Goal: Transaction & Acquisition: Obtain resource

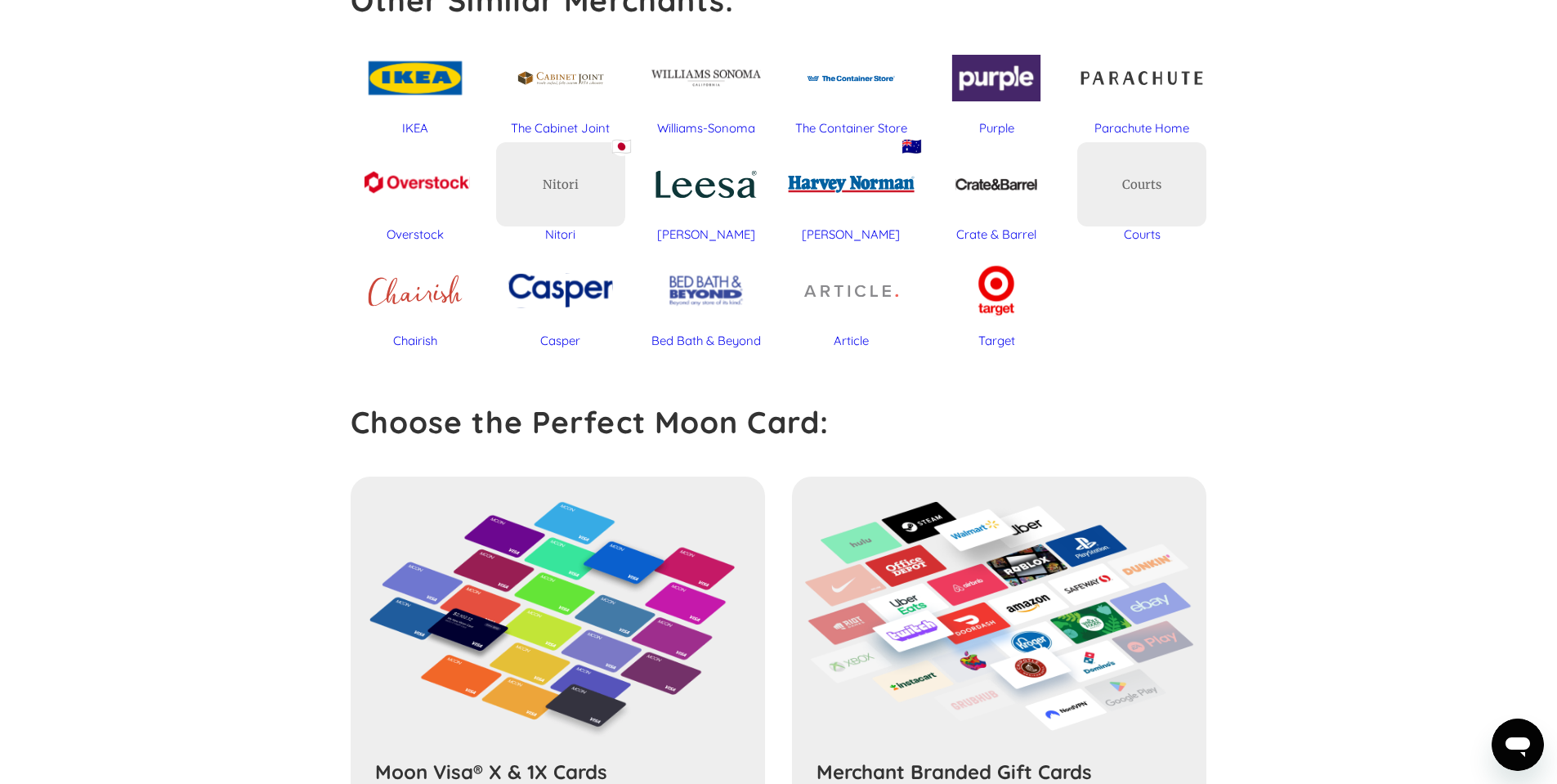
scroll to position [1008, 0]
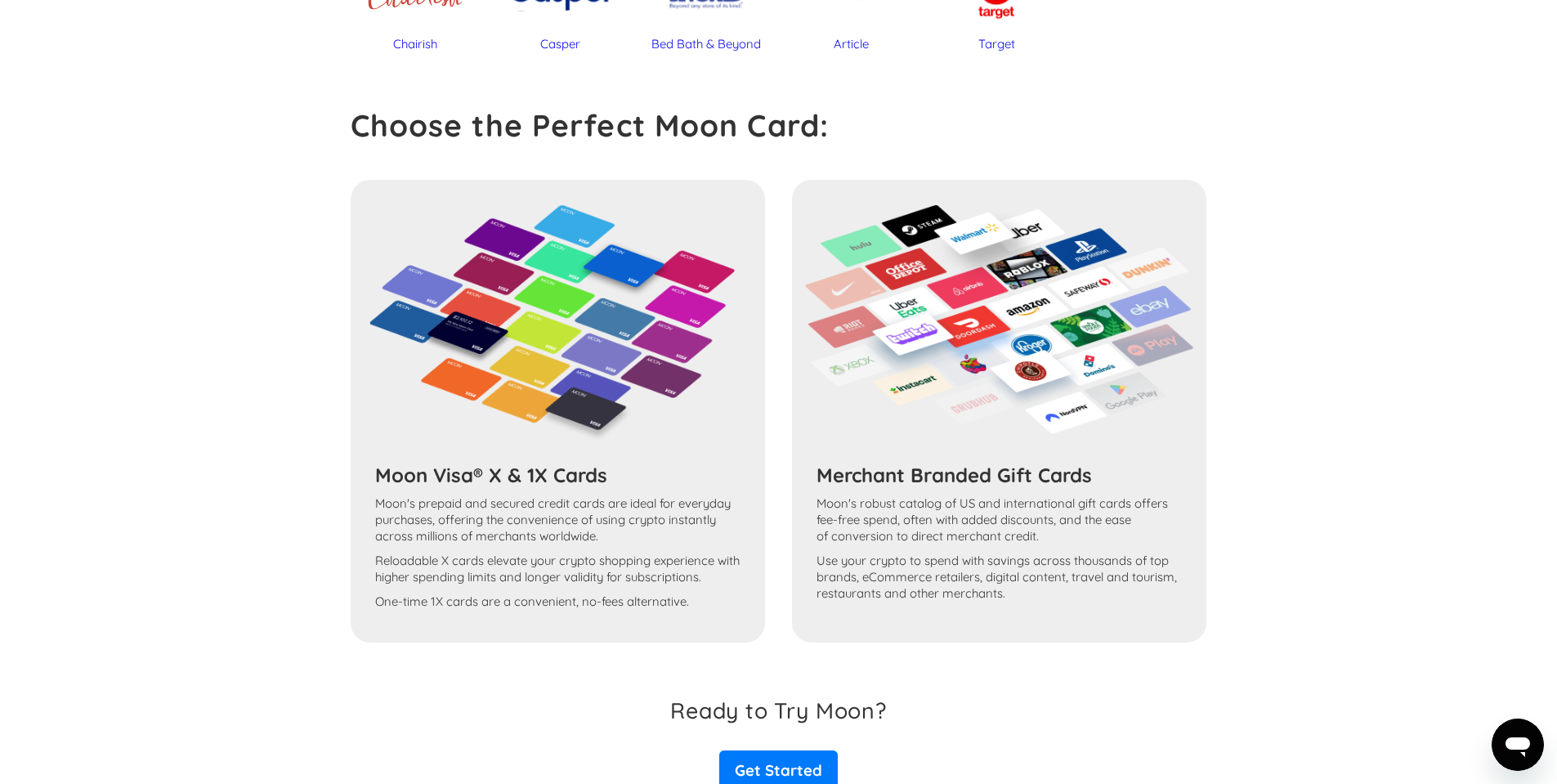
scroll to position [1239, 0]
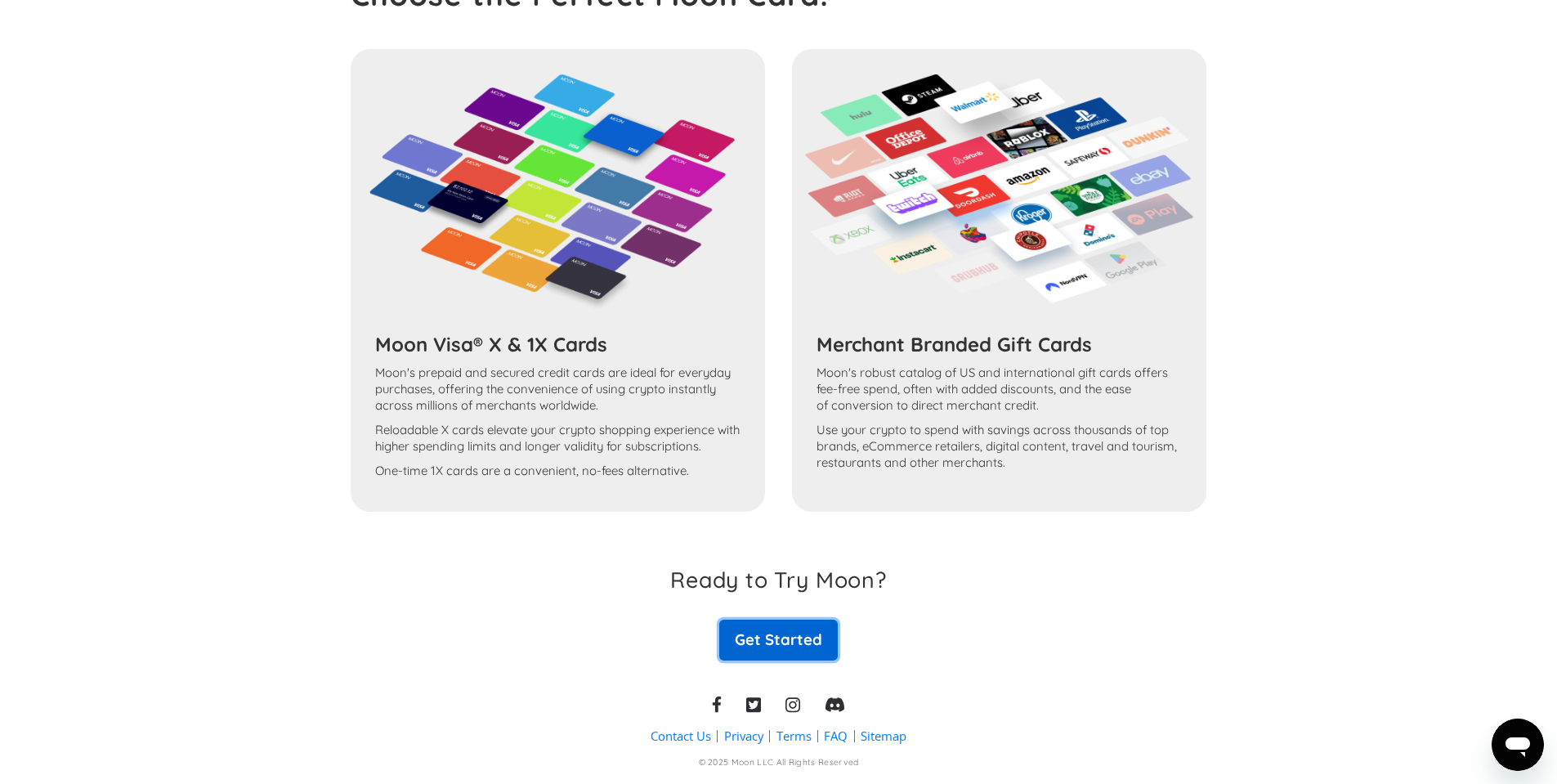
click at [811, 626] on link "Get Started" at bounding box center [778, 640] width 118 height 41
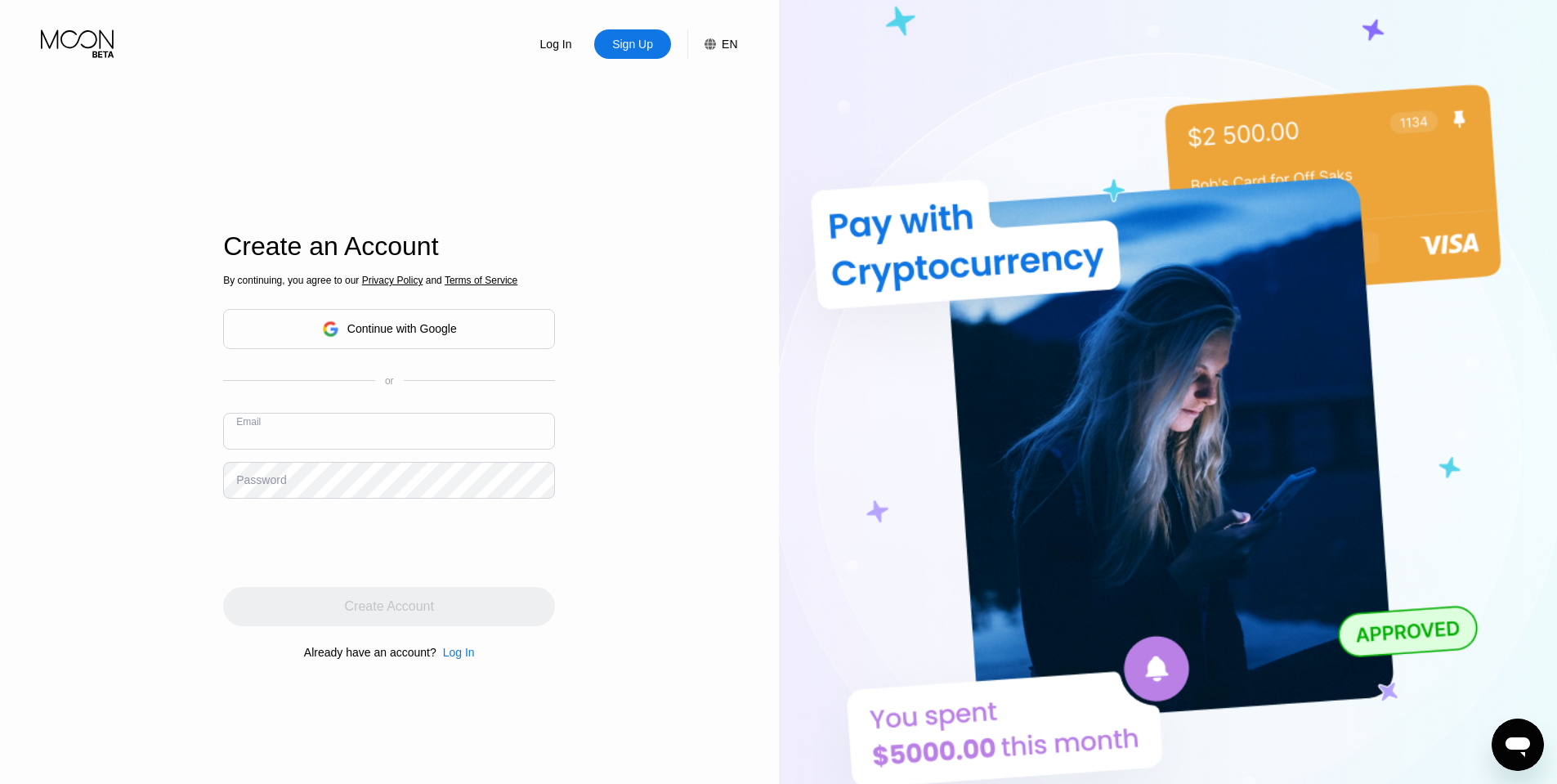
click at [310, 424] on input "text" at bounding box center [389, 430] width 332 height 37
type input "[EMAIL_ADDRESS][DOMAIN_NAME]"
click at [123, 478] on div "Log In Sign Up EN Language English Save Create an Account By continuing, you ag…" at bounding box center [389, 431] width 779 height 863
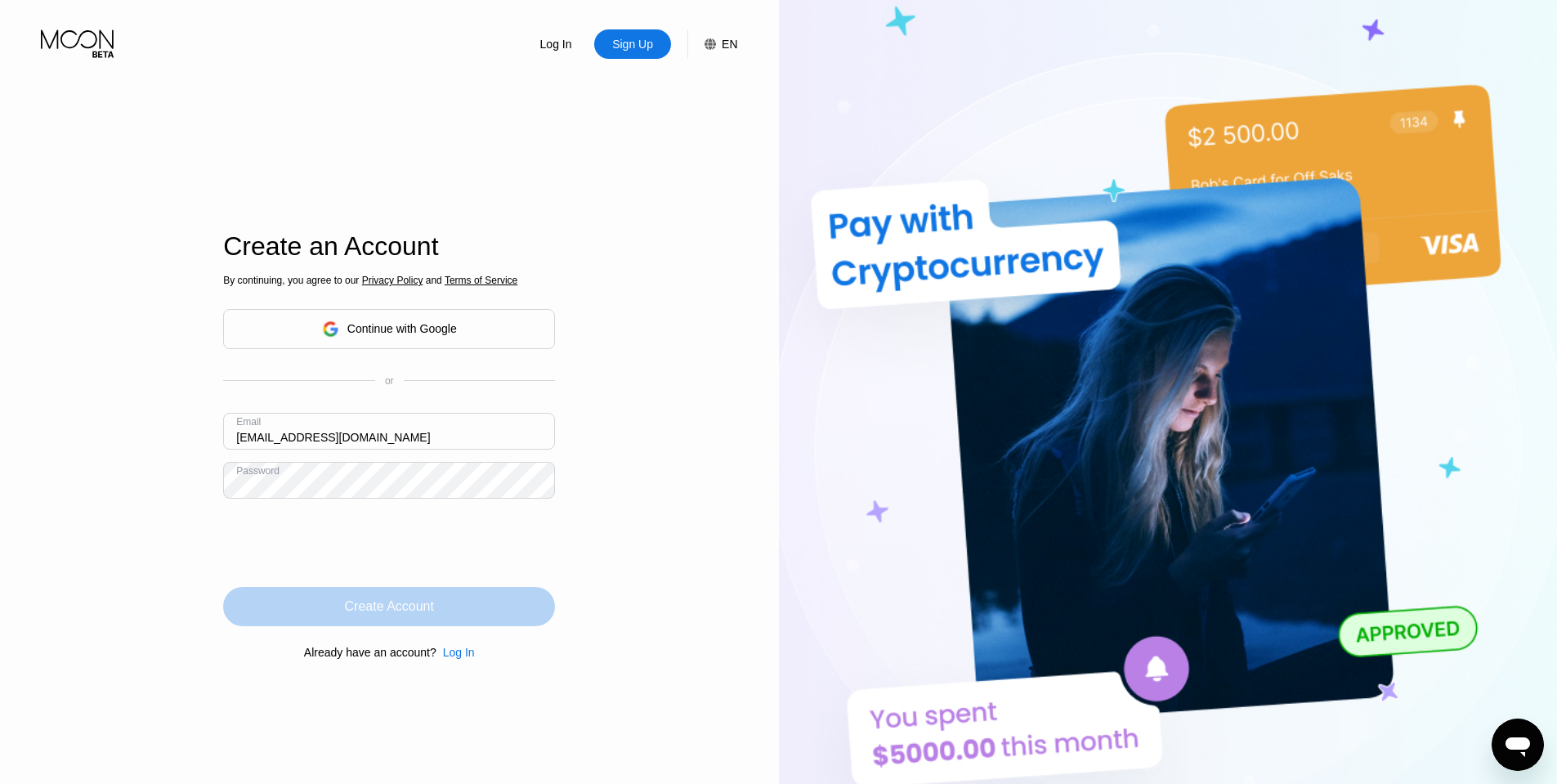
click at [374, 612] on div "Create Account" at bounding box center [389, 606] width 89 height 16
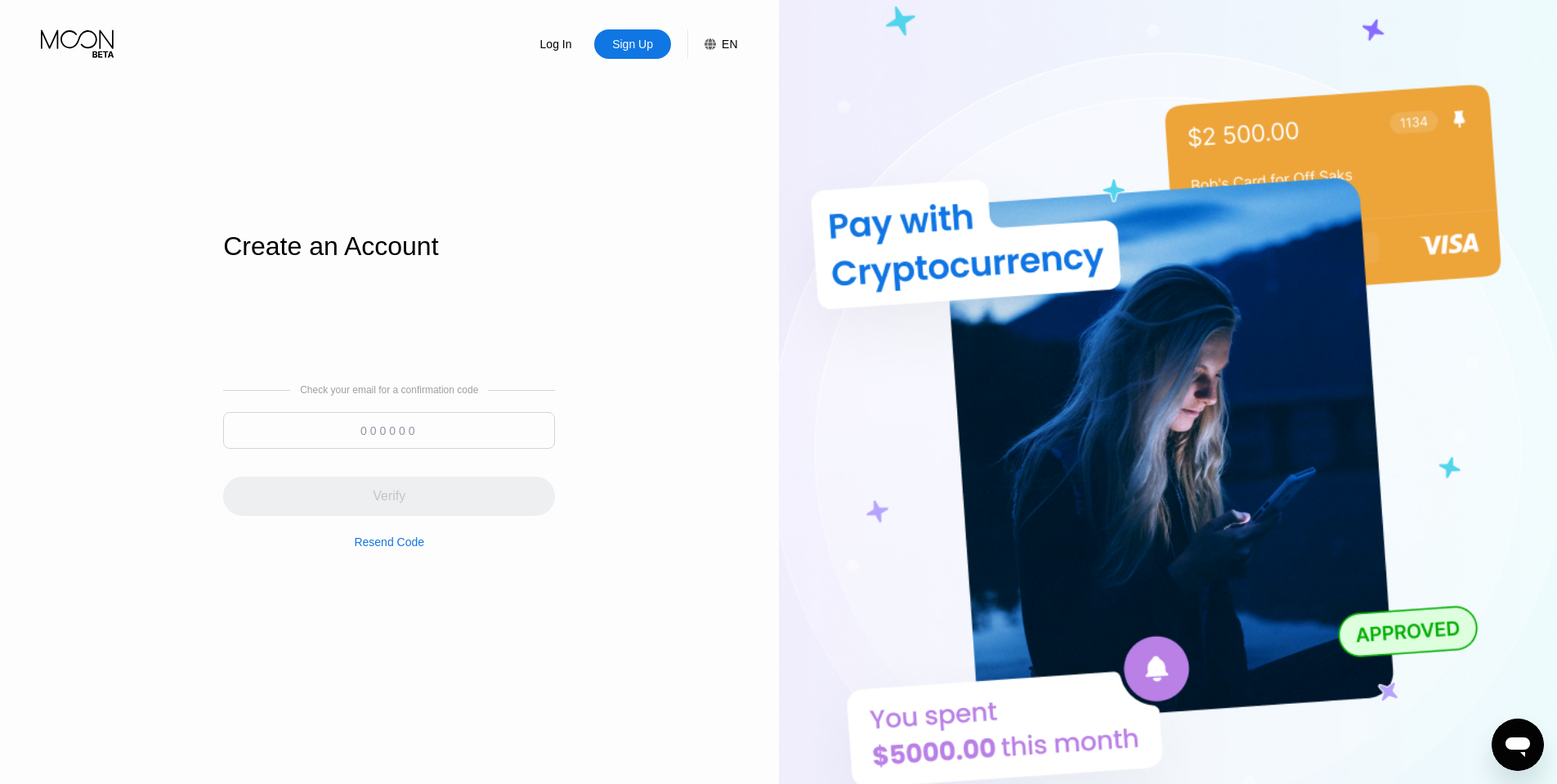
click at [393, 424] on input at bounding box center [389, 430] width 332 height 37
paste input "664481"
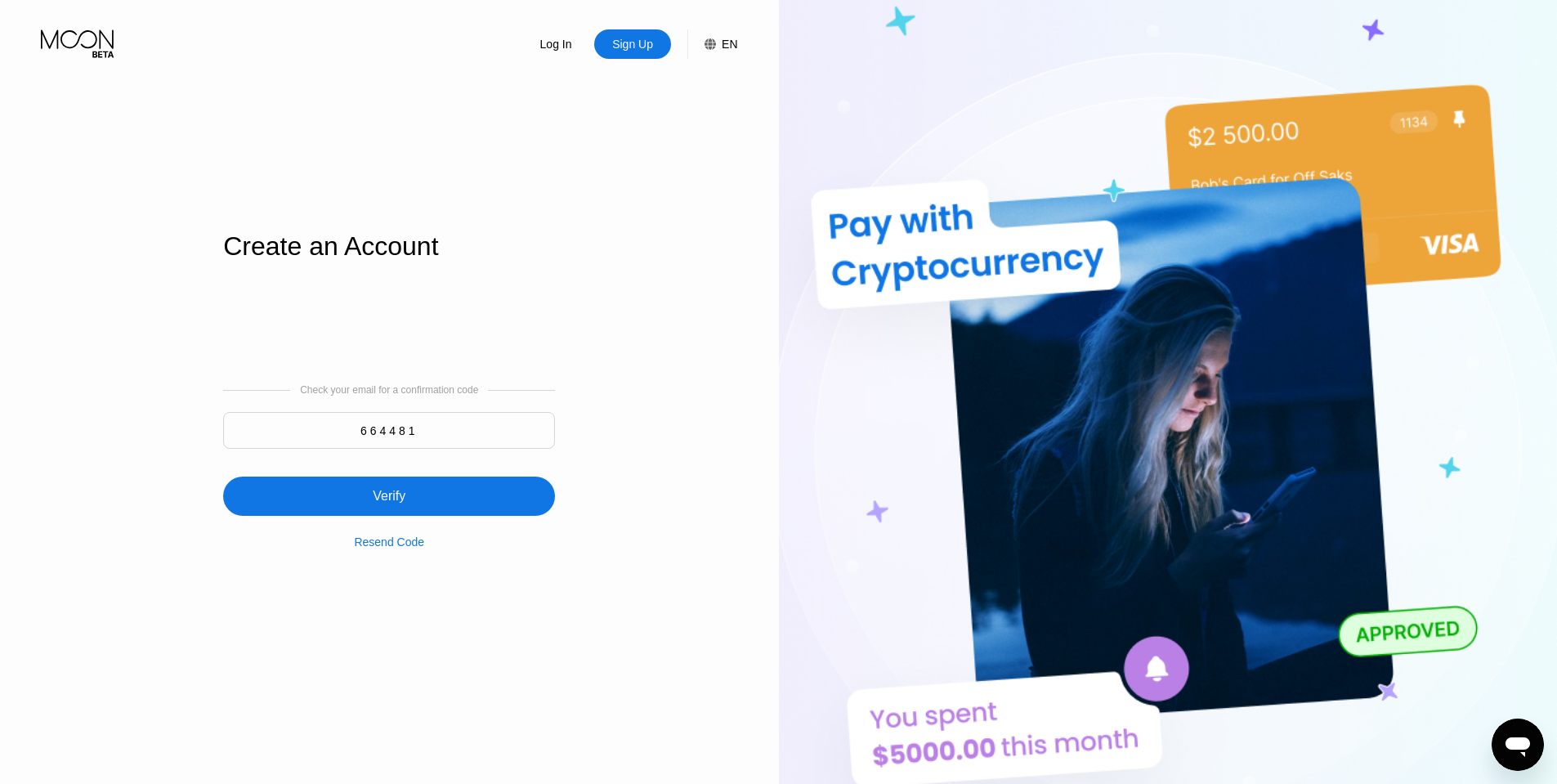
type input "664481"
click at [424, 504] on div "Verify" at bounding box center [389, 496] width 332 height 39
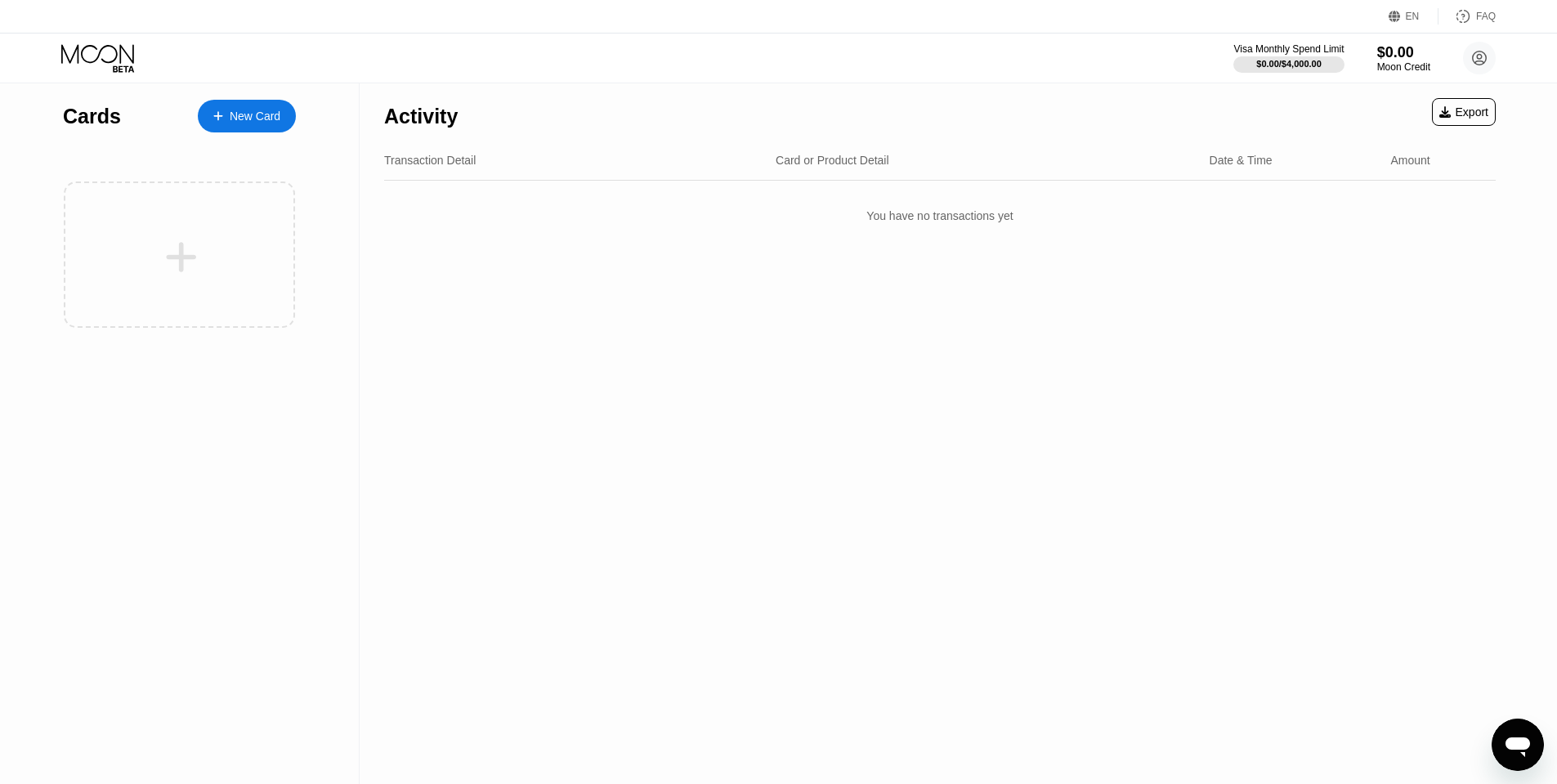
click at [266, 102] on div "New Card" at bounding box center [247, 116] width 98 height 32
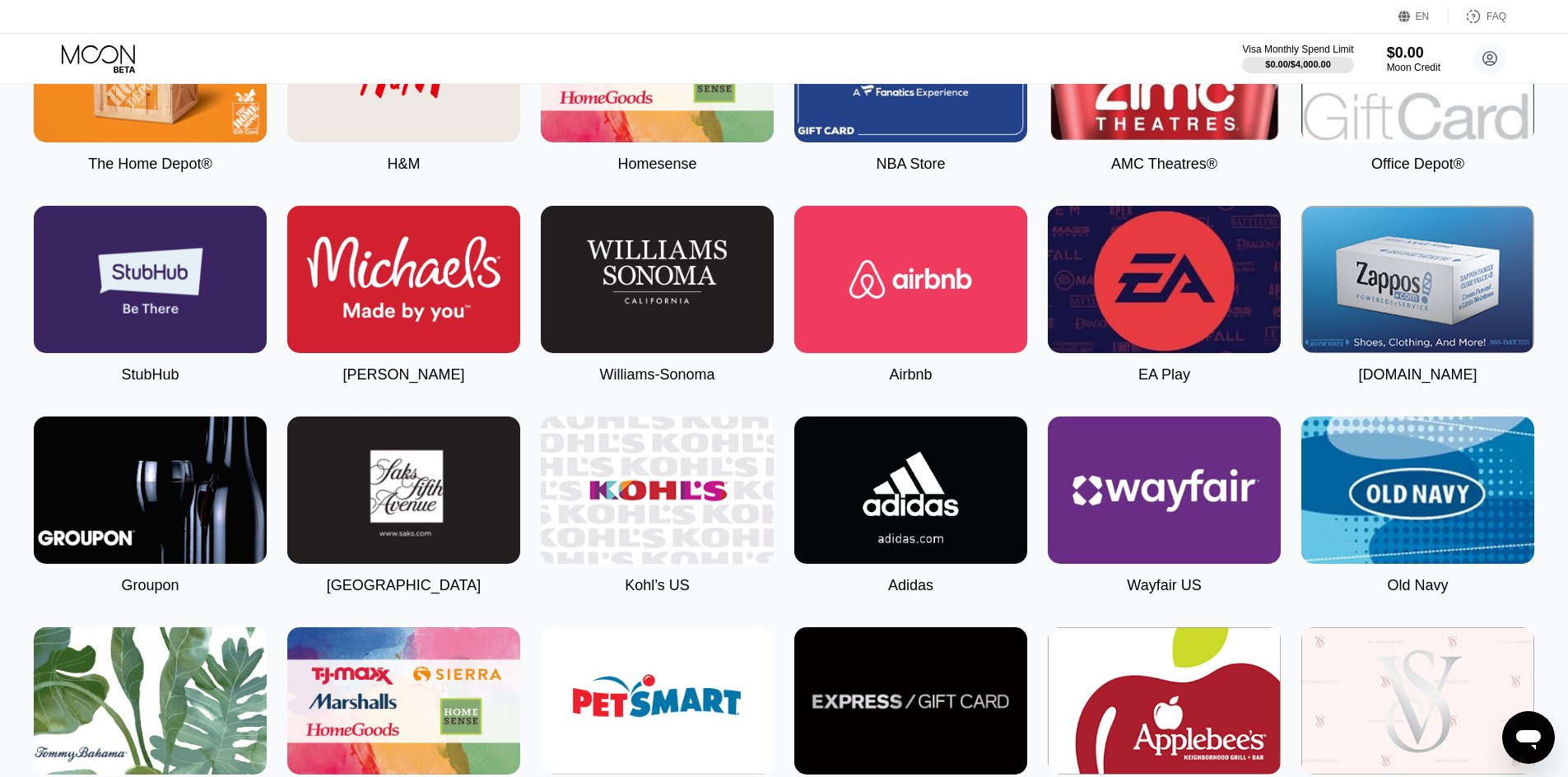
click at [1202, 517] on img at bounding box center [1164, 490] width 233 height 147
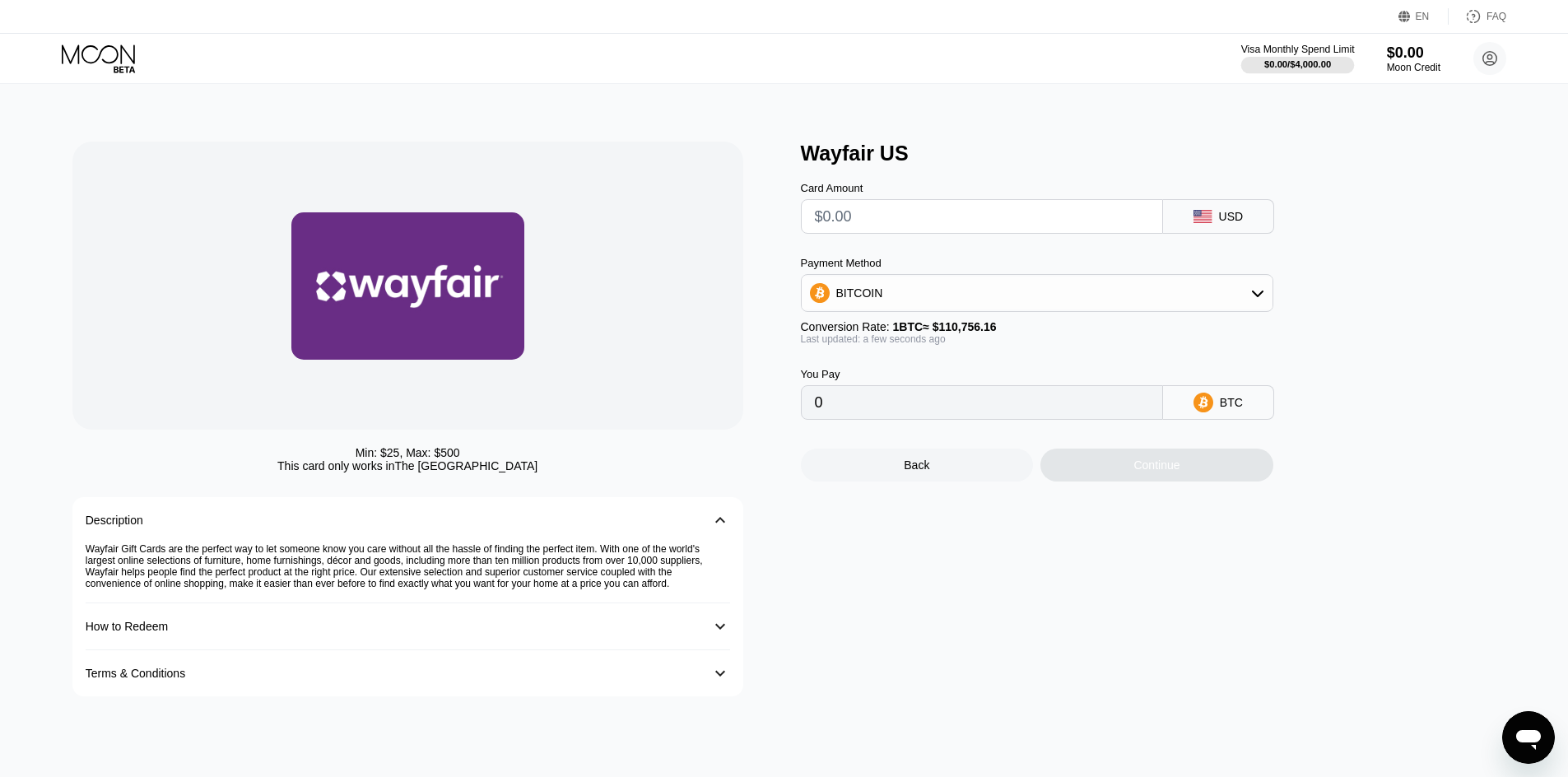
click at [1307, 60] on div "$0.00 / $4,000.00" at bounding box center [1298, 64] width 67 height 9
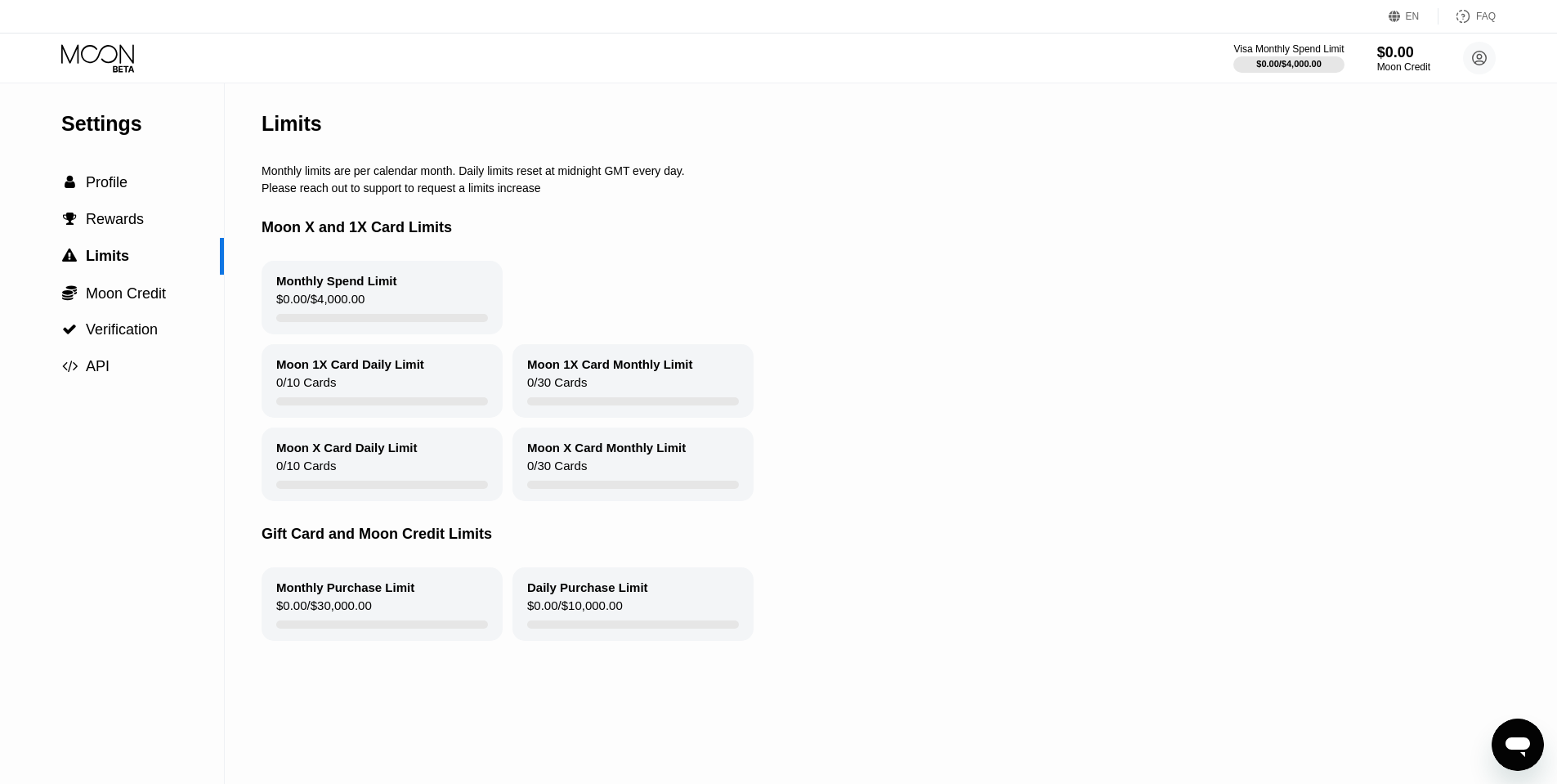
click at [380, 302] on div "Monthly Spend Limit $0.00 / $4,000.00" at bounding box center [382, 297] width 241 height 73
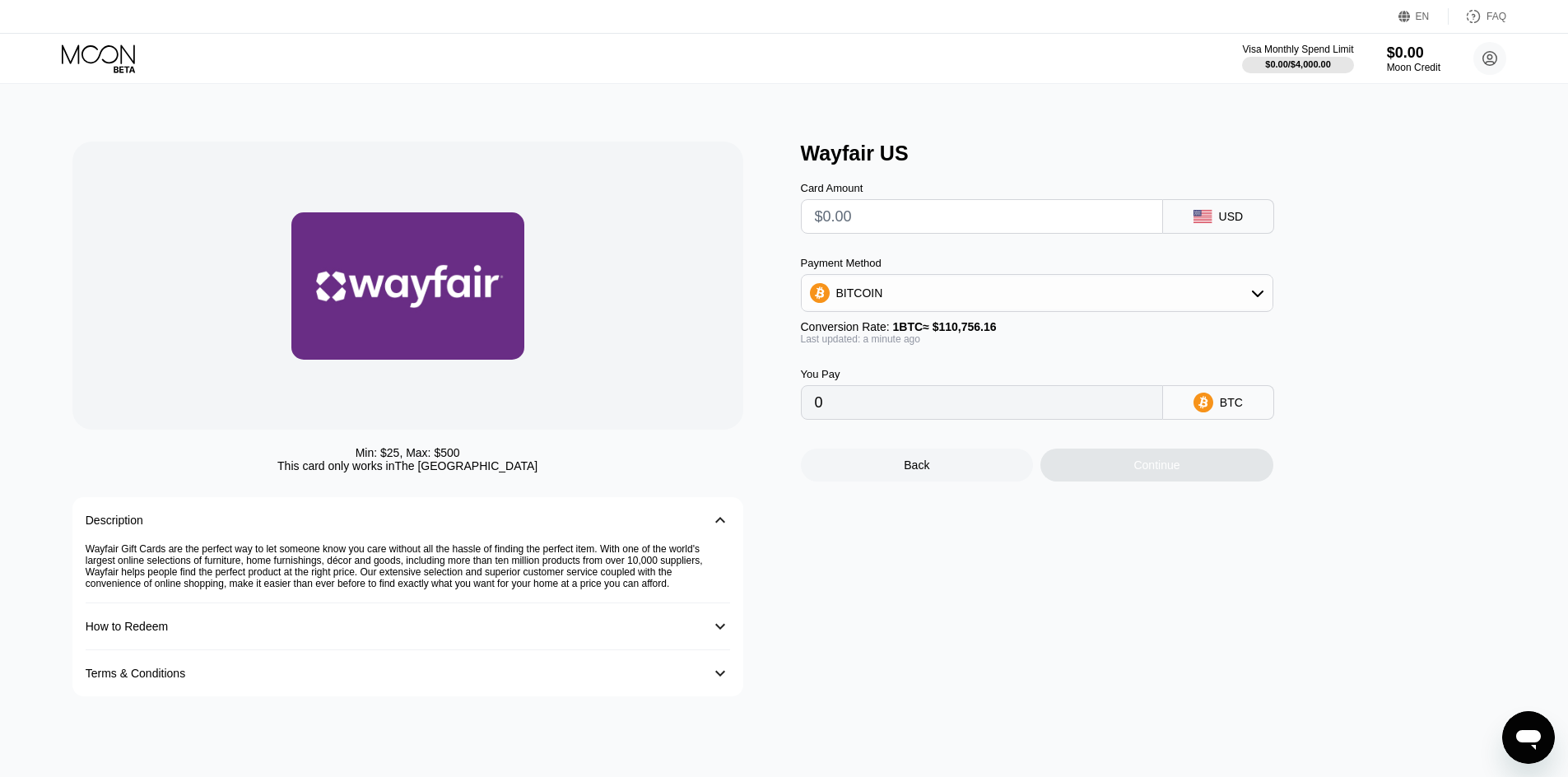
click at [928, 220] on input "text" at bounding box center [981, 217] width 335 height 33
type input "$4"
type input "0.00003612"
type input "$46"
type input "0.00041533"
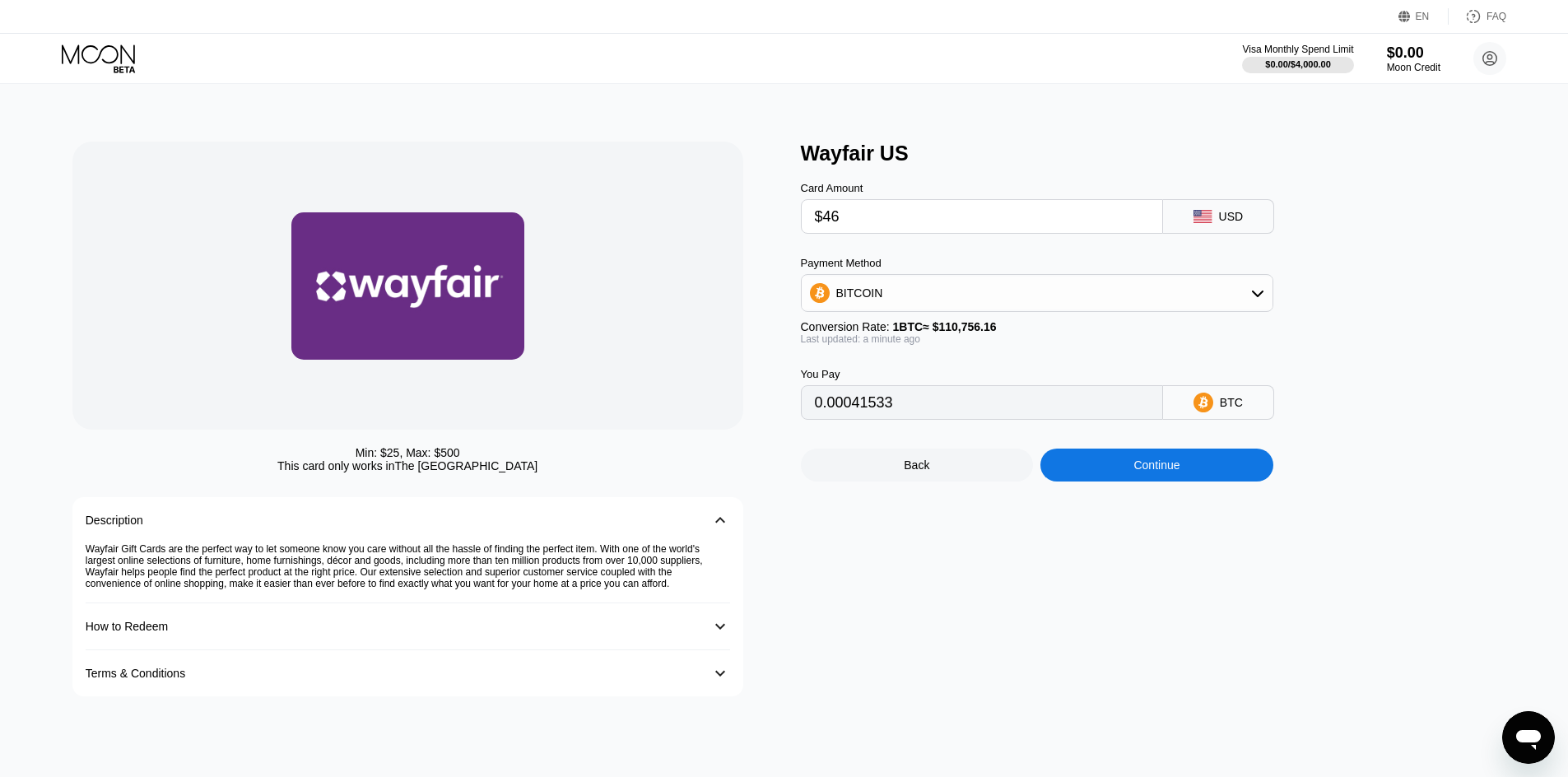
type input "$463"
type input "0.00418036"
type input "$4639"
type input "0.04188481"
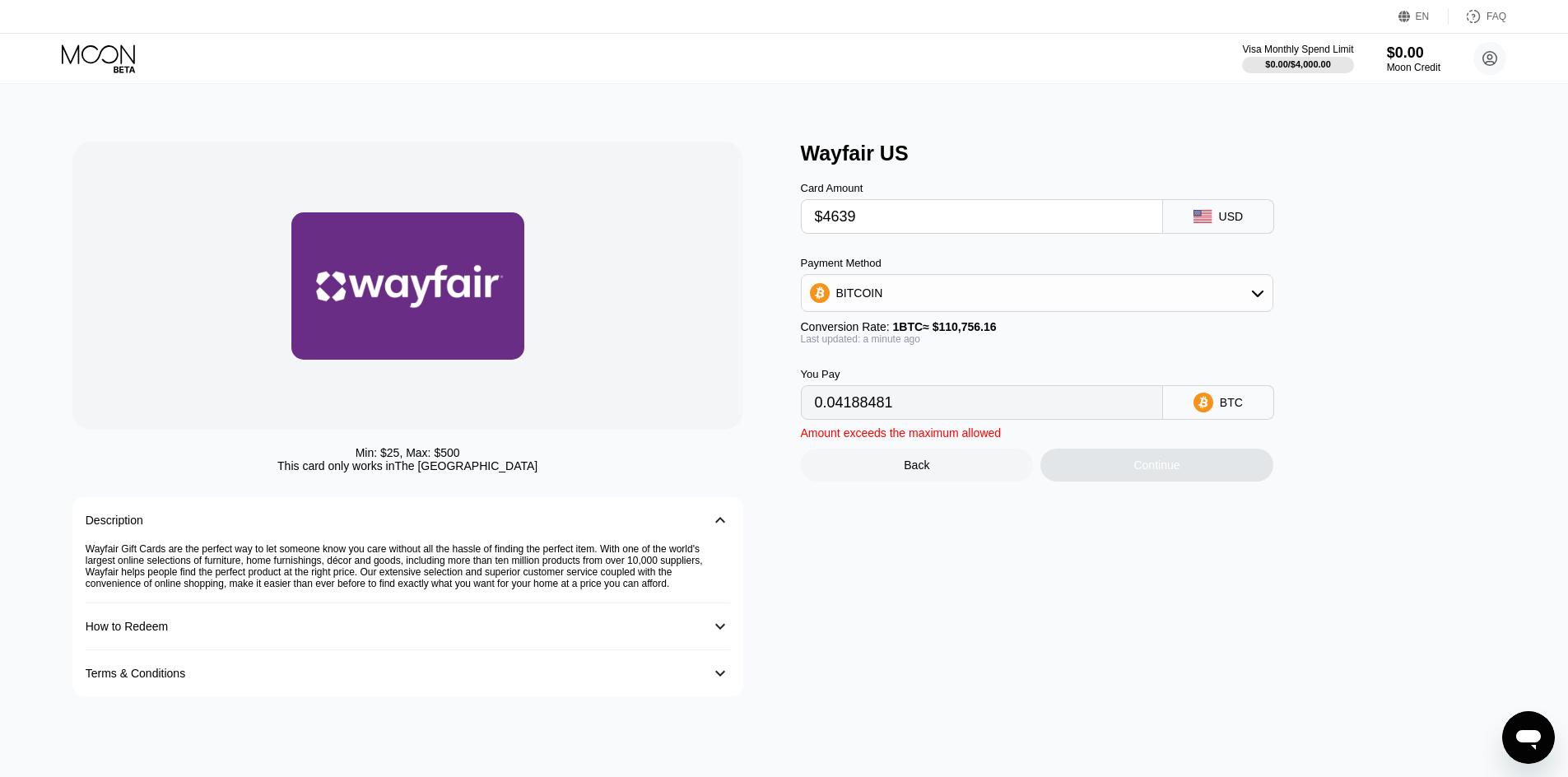
click at [928, 220] on input "$4639" at bounding box center [981, 217] width 335 height 33
drag, startPoint x: 928, startPoint y: 220, endPoint x: 578, endPoint y: 217, distance: 350.0
click at [578, 217] on div "Min: $ 25 , Max: $ 500 This card only works in The United States Description 󰅀 …" at bounding box center [784, 419] width 1424 height 555
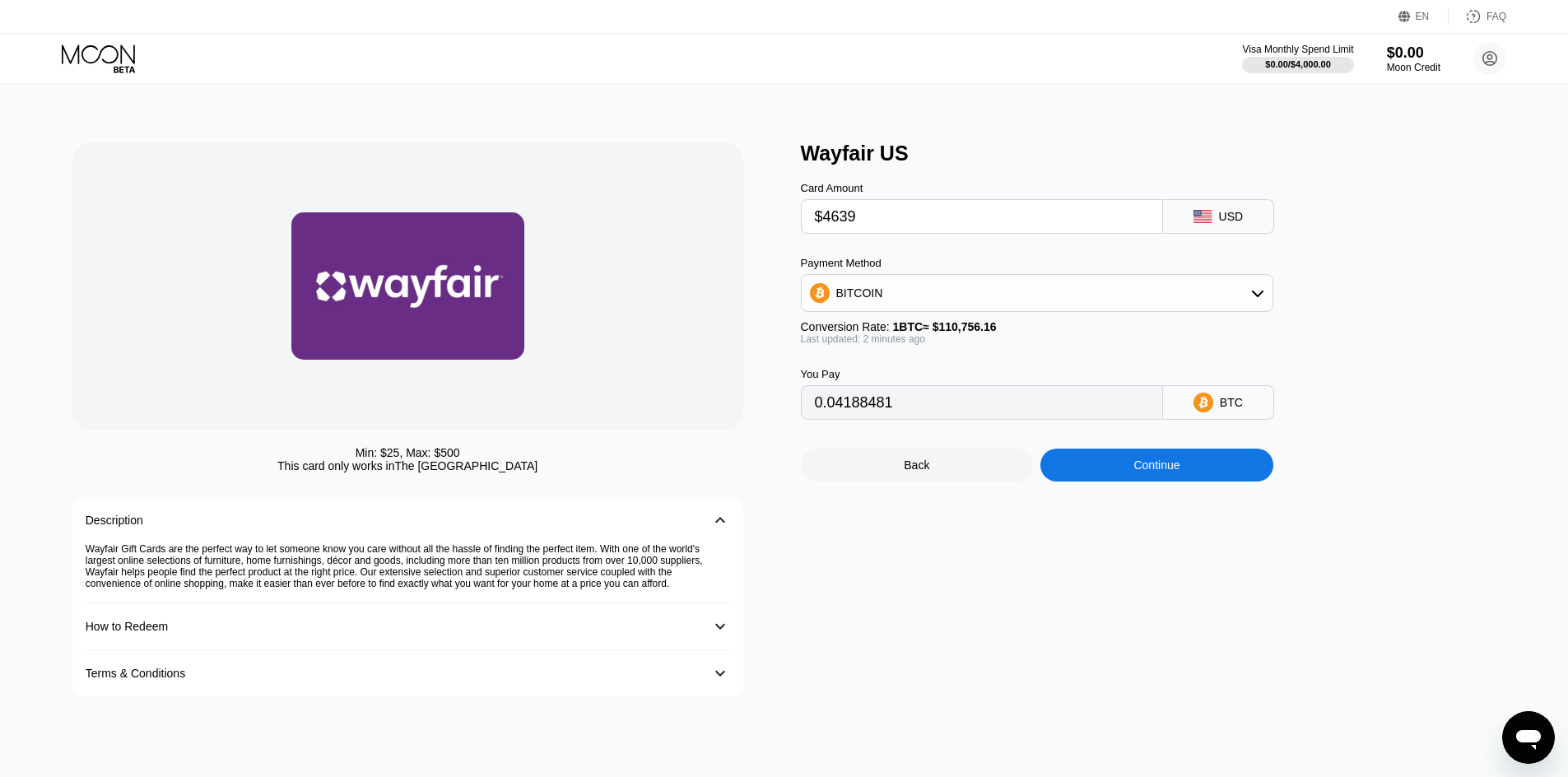
type input "$500"
type input "0.00451443"
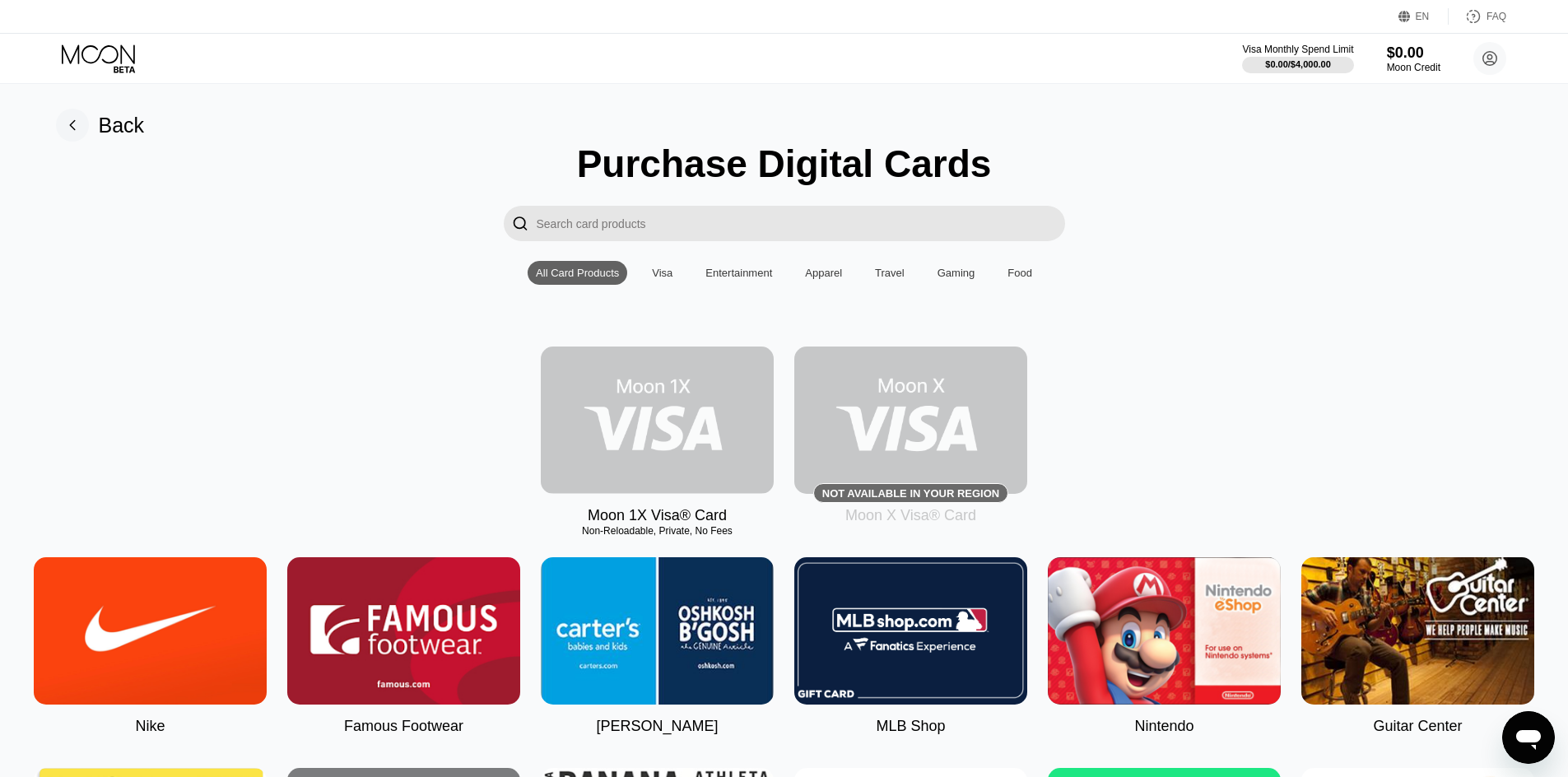
click at [649, 451] on img at bounding box center [657, 420] width 233 height 147
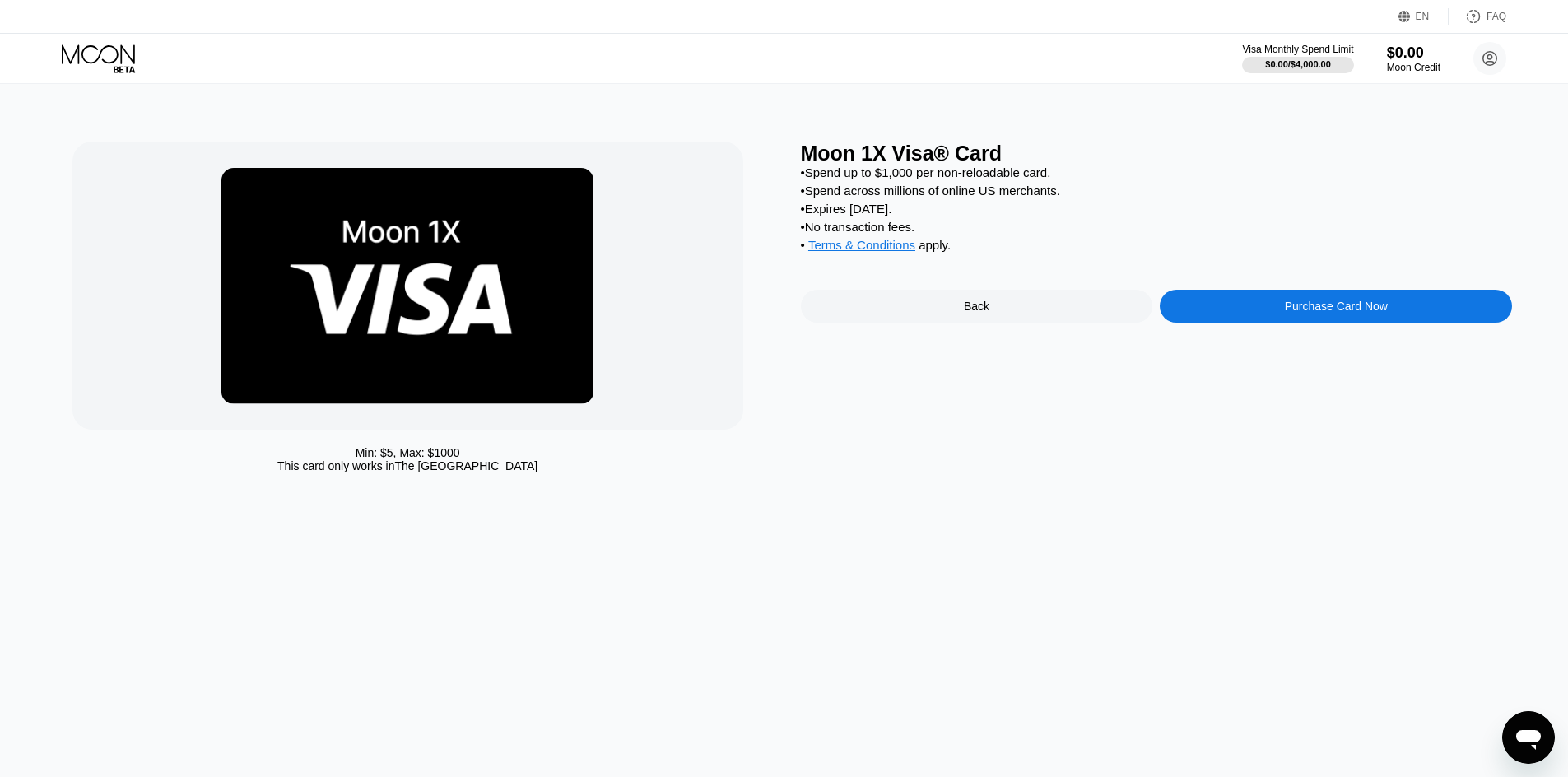
click at [473, 57] on div "Visa Monthly Spend Limit $0.00 / $4,000.00 $0.00 Moon Credit [EMAIL_ADDRESS][DO…" at bounding box center [784, 58] width 1568 height 49
